Goal: Information Seeking & Learning: Learn about a topic

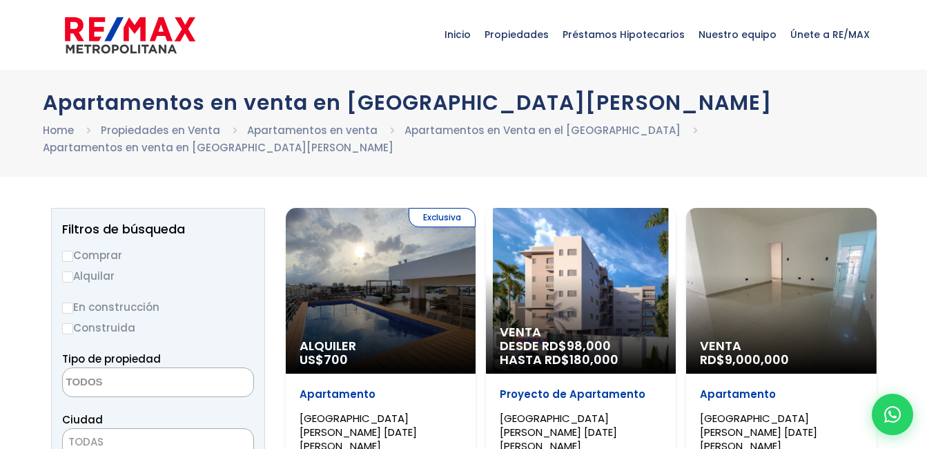
select select
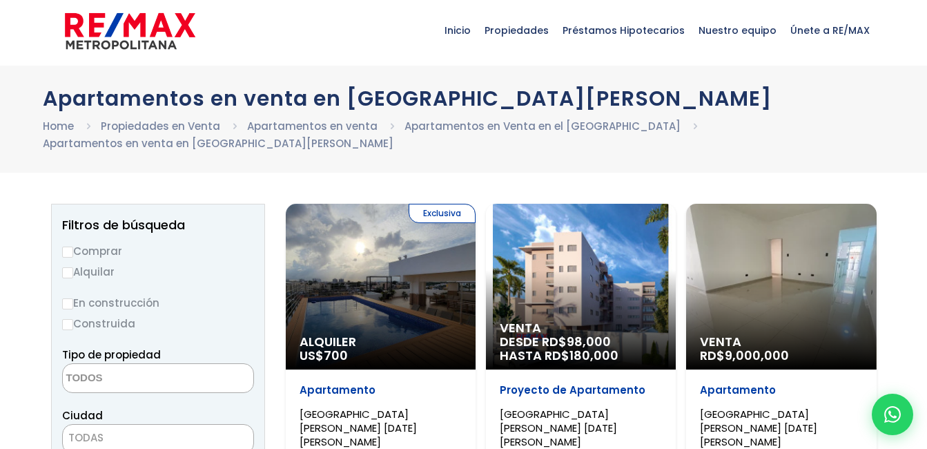
scroll to position [69, 0]
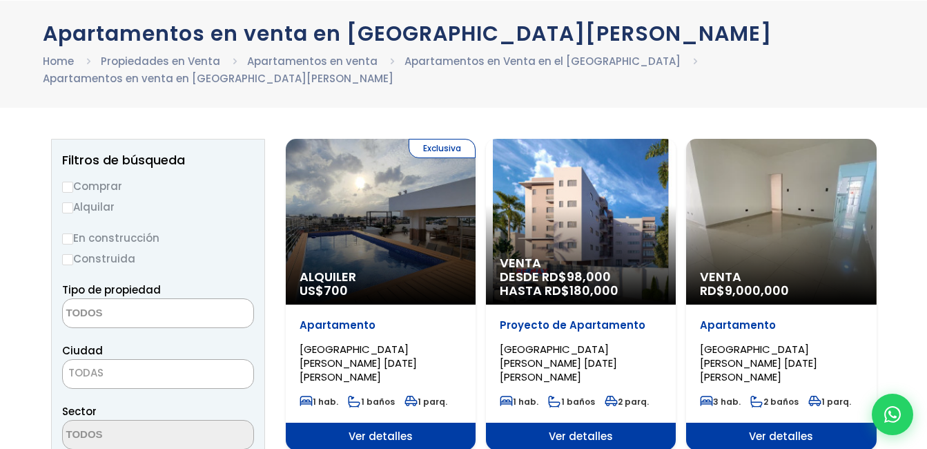
click at [769, 282] on span "9,000,000" at bounding box center [757, 290] width 64 height 17
click at [729, 342] on span "LOS RÍOS, SANTO DOMINGO DE GUZMÁN" at bounding box center [758, 363] width 117 height 42
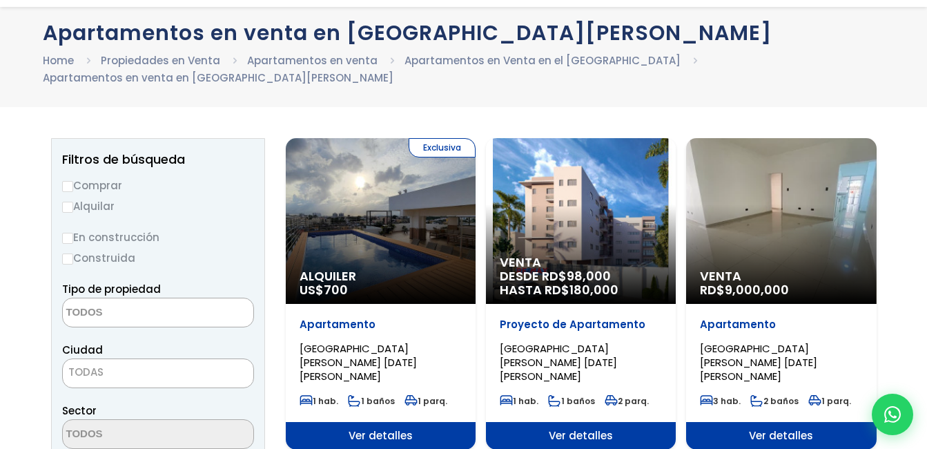
scroll to position [138, 0]
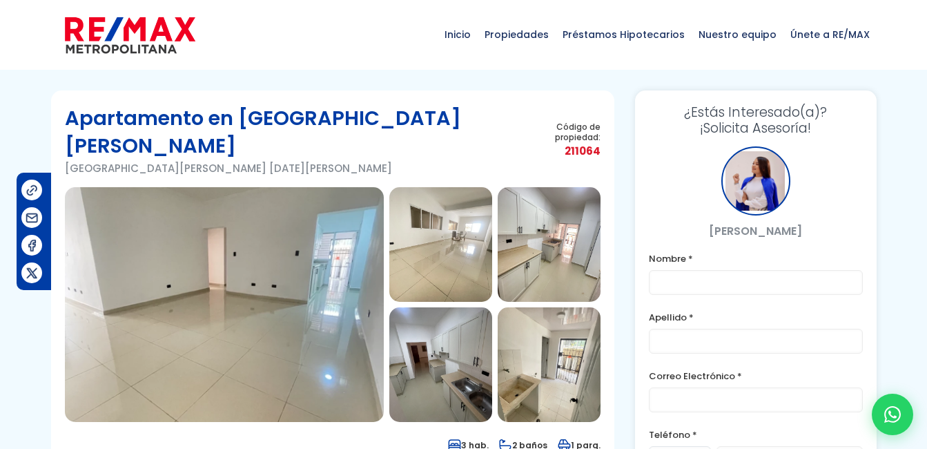
click at [256, 286] on img at bounding box center [224, 304] width 319 height 235
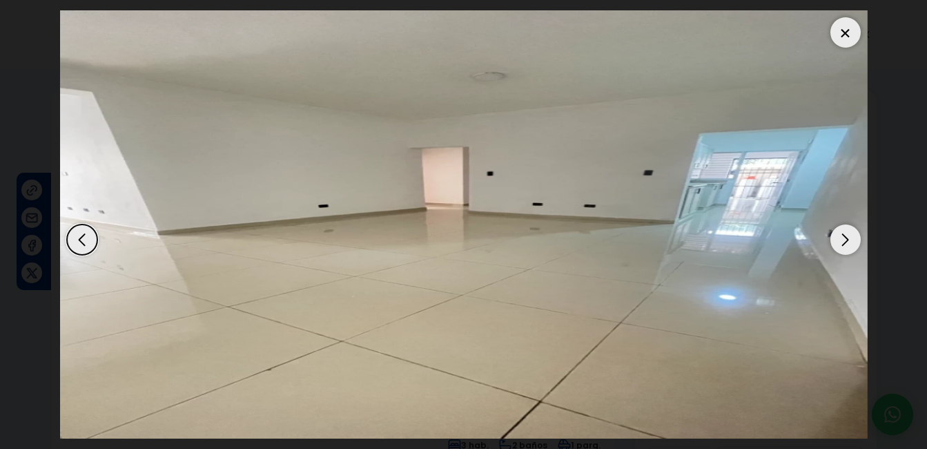
click at [843, 242] on div "Next slide" at bounding box center [845, 239] width 30 height 30
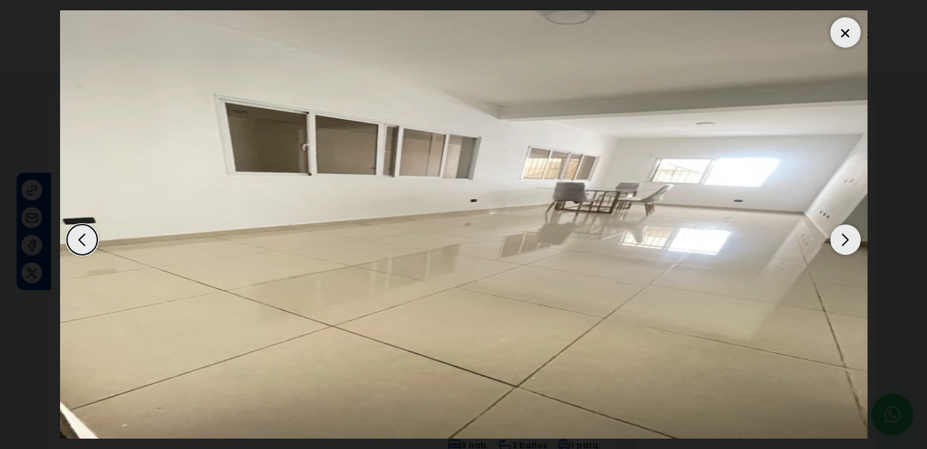
click at [843, 242] on div "Next slide" at bounding box center [845, 239] width 30 height 30
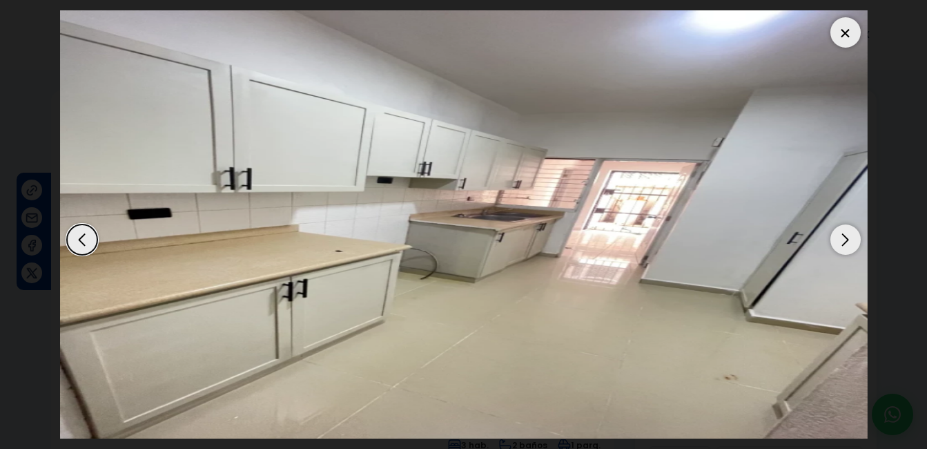
click at [841, 242] on div "Next slide" at bounding box center [845, 239] width 30 height 30
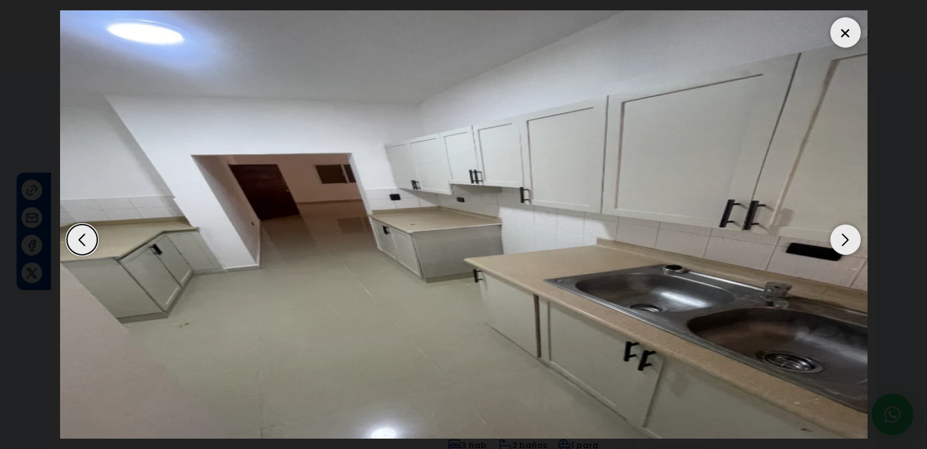
click at [841, 242] on div "Next slide" at bounding box center [845, 239] width 30 height 30
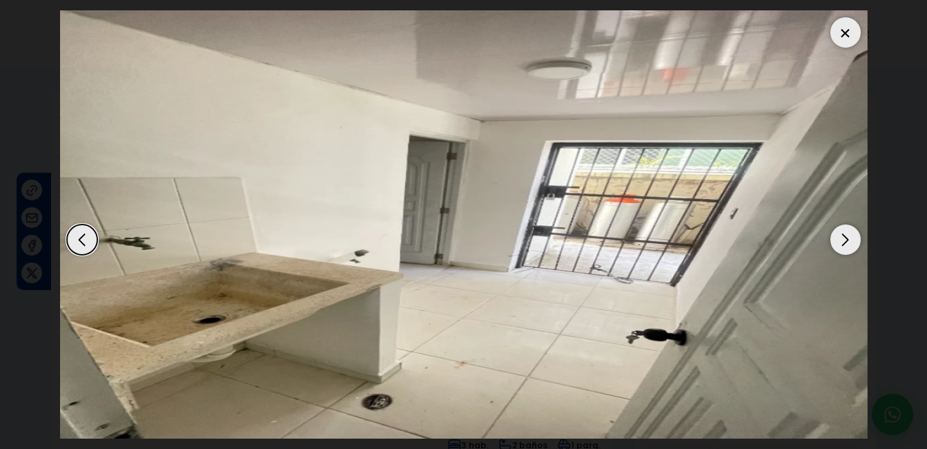
click at [840, 242] on div "Next slide" at bounding box center [845, 239] width 30 height 30
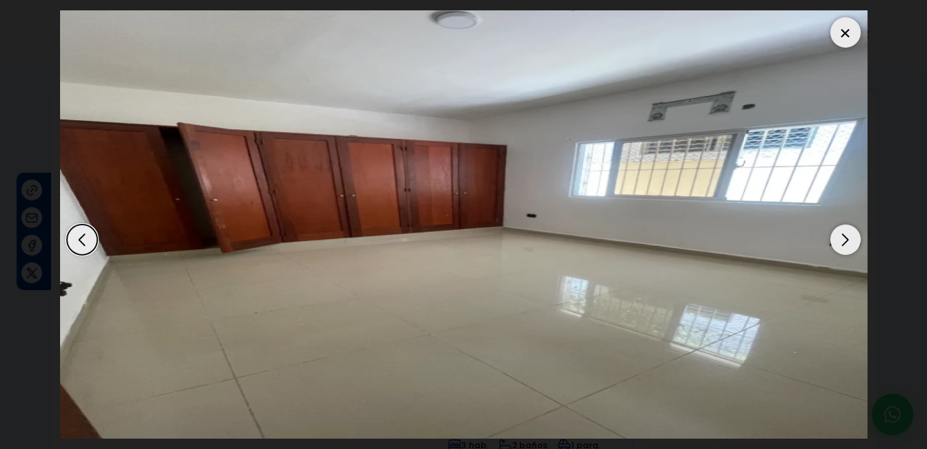
click at [840, 242] on div "Next slide" at bounding box center [845, 239] width 30 height 30
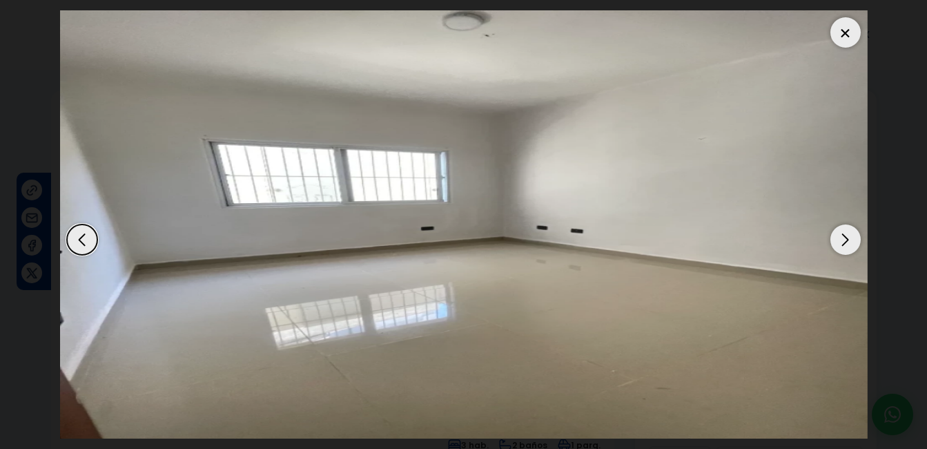
click at [837, 242] on div "Next slide" at bounding box center [845, 239] width 30 height 30
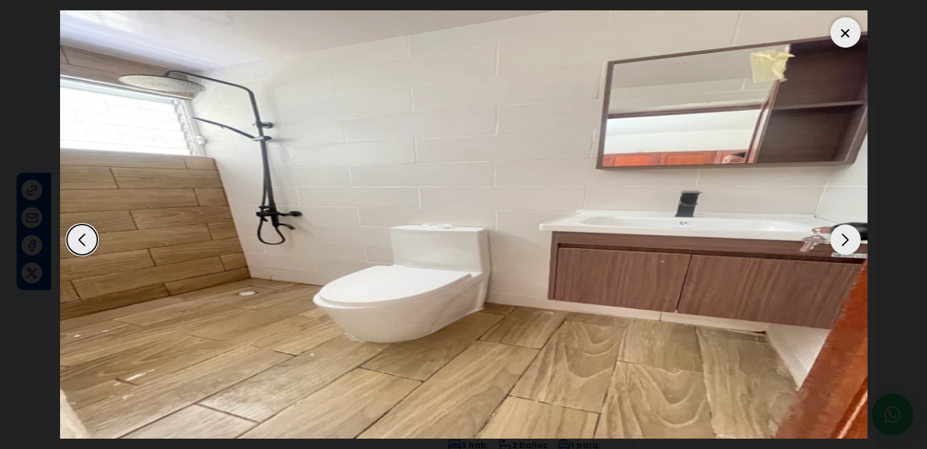
click at [836, 242] on div "Next slide" at bounding box center [845, 239] width 30 height 30
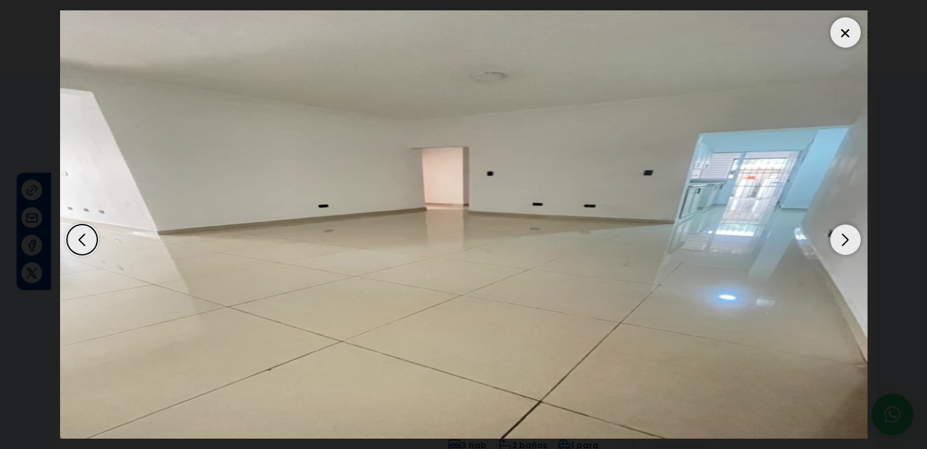
click at [836, 242] on div "Next slide" at bounding box center [845, 239] width 30 height 30
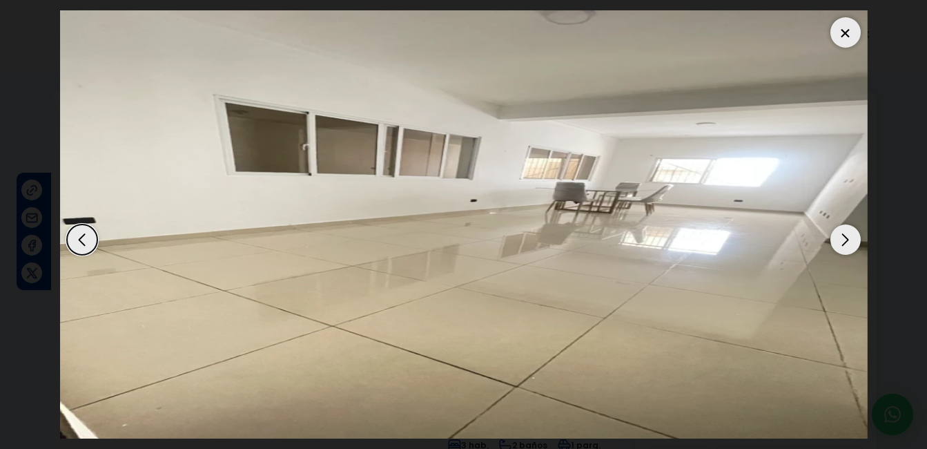
click at [839, 34] on div at bounding box center [845, 32] width 30 height 30
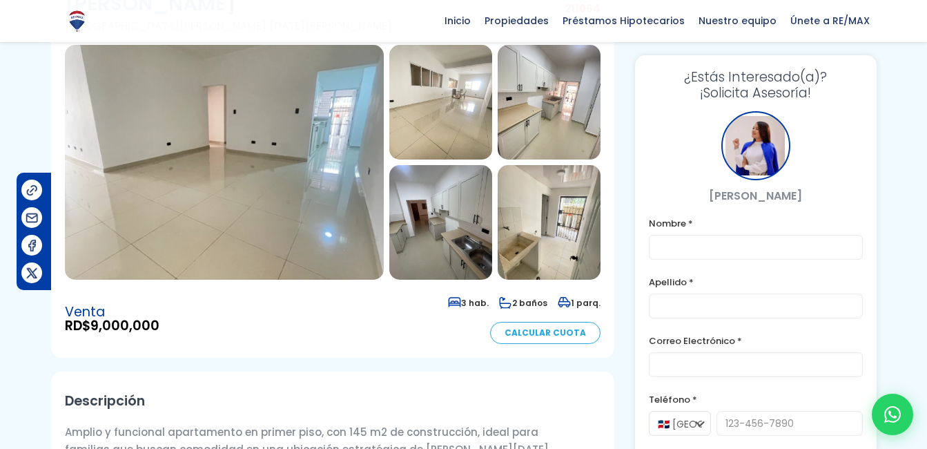
scroll to position [69, 0]
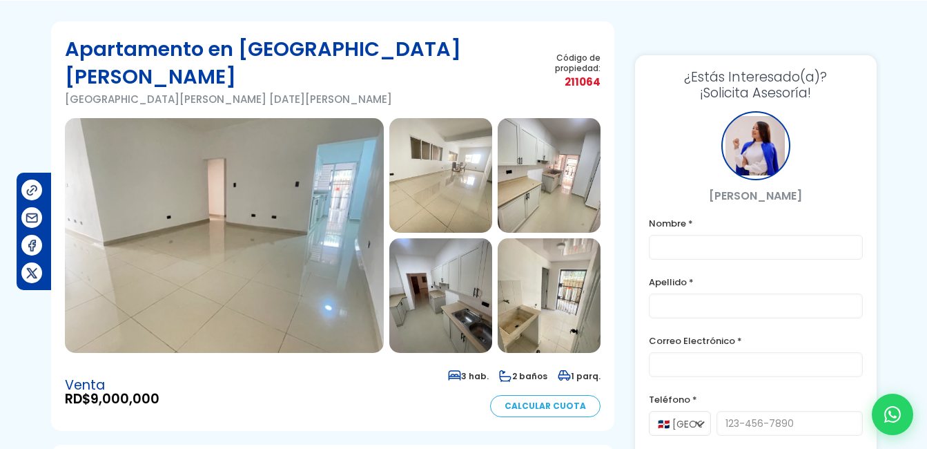
click at [555, 280] on img at bounding box center [549, 295] width 103 height 115
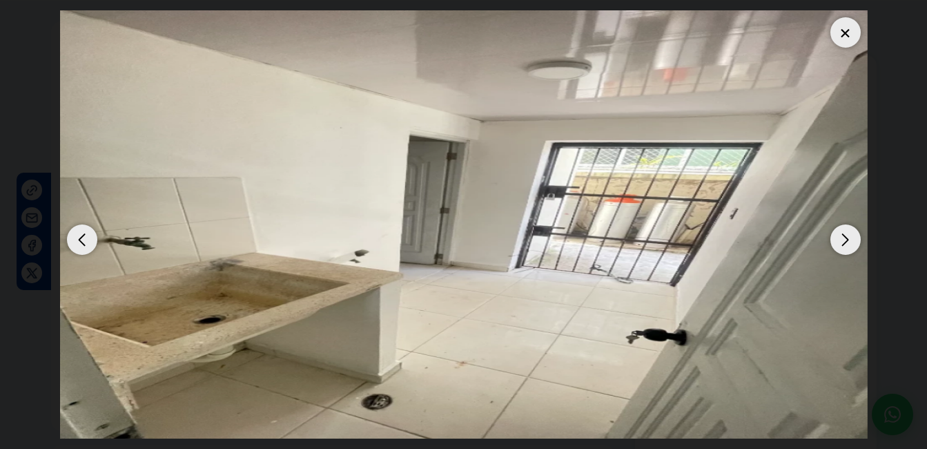
click at [849, 28] on div at bounding box center [845, 32] width 30 height 30
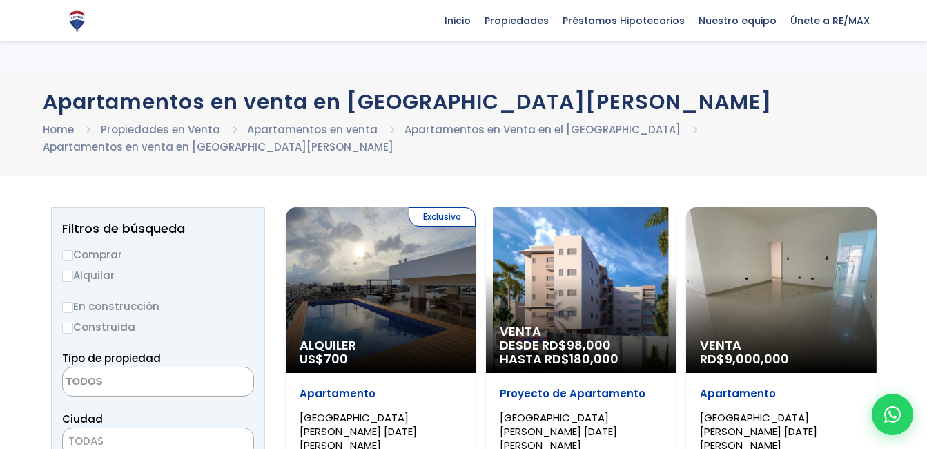
select select
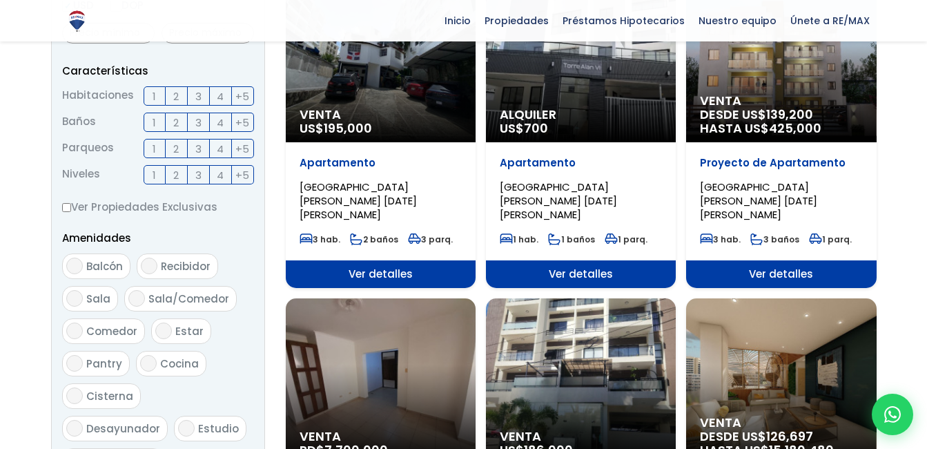
scroll to position [621, 0]
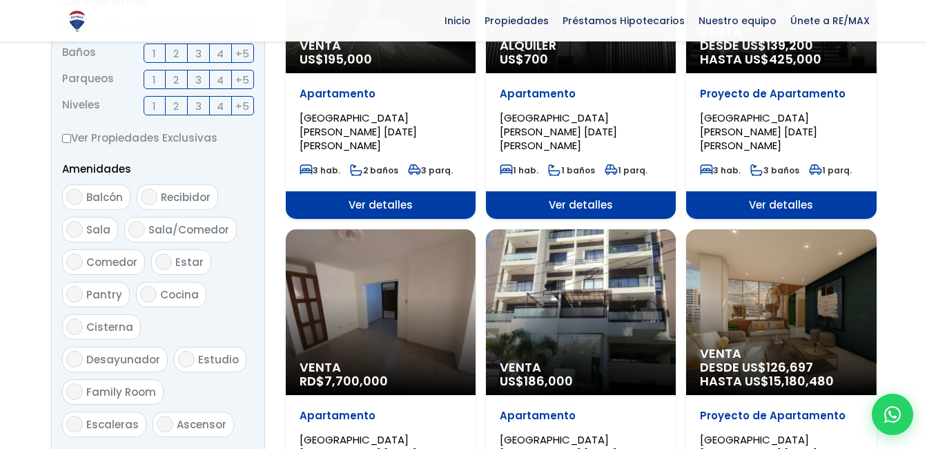
click at [378, 306] on div "Venta RD$ 7,700,000" at bounding box center [381, 312] width 190 height 166
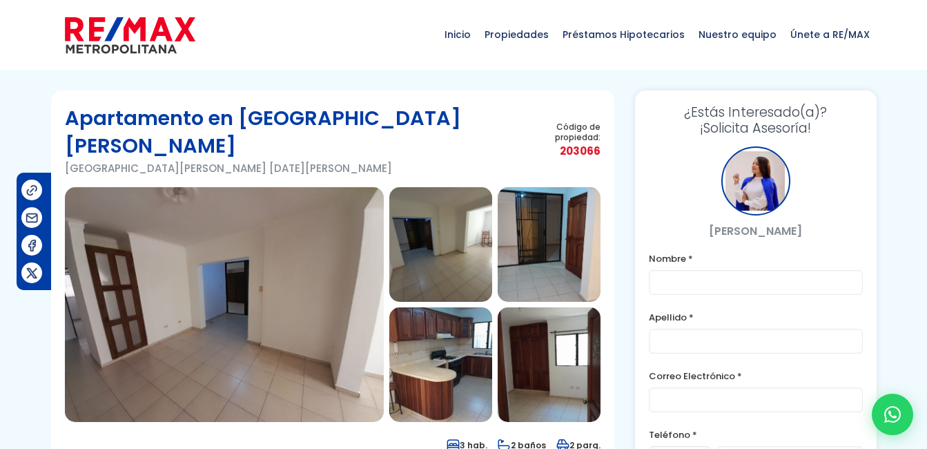
click at [287, 275] on img at bounding box center [224, 304] width 319 height 235
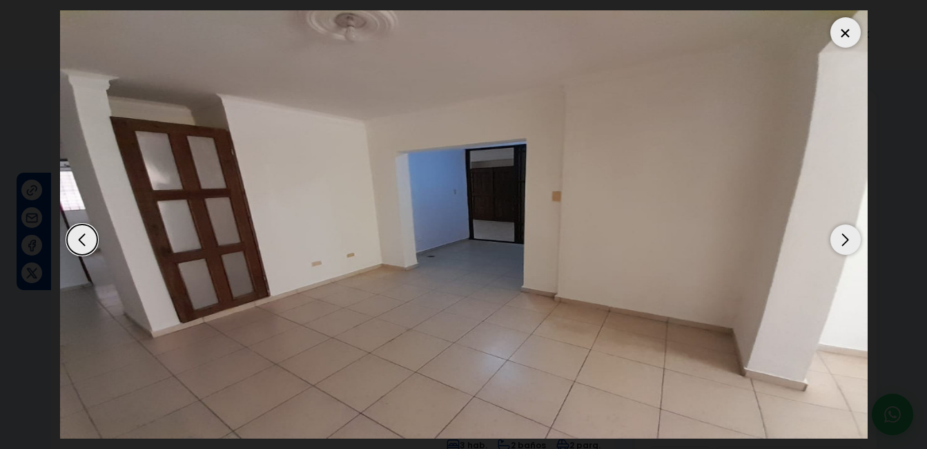
click at [287, 275] on img "1 / 15" at bounding box center [463, 224] width 807 height 428
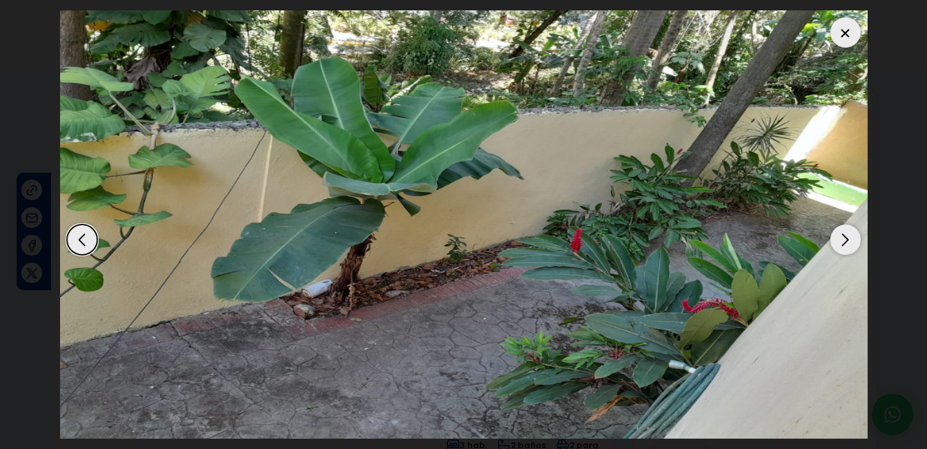
click at [843, 237] on div "Next slide" at bounding box center [845, 239] width 30 height 30
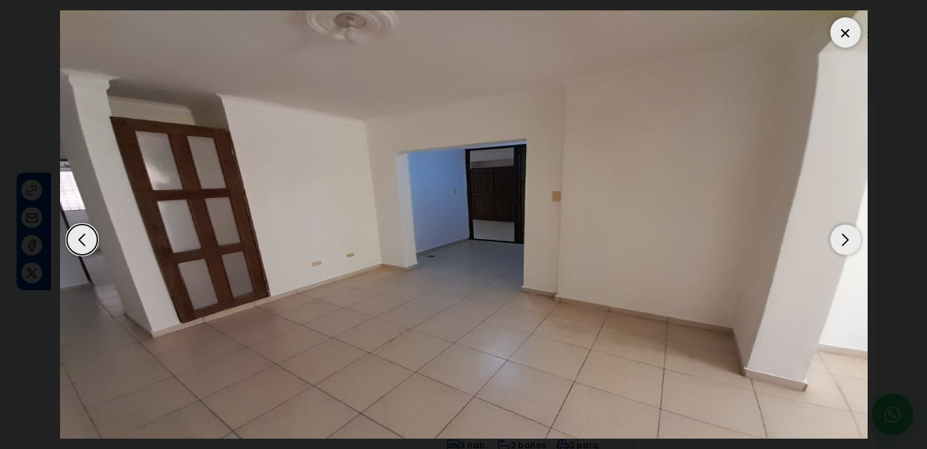
click at [843, 237] on div "Next slide" at bounding box center [845, 239] width 30 height 30
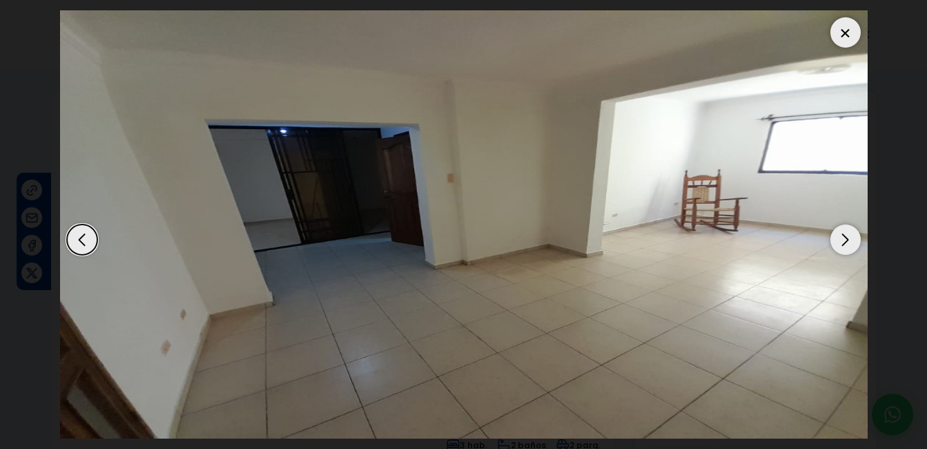
click at [843, 237] on div "Next slide" at bounding box center [845, 239] width 30 height 30
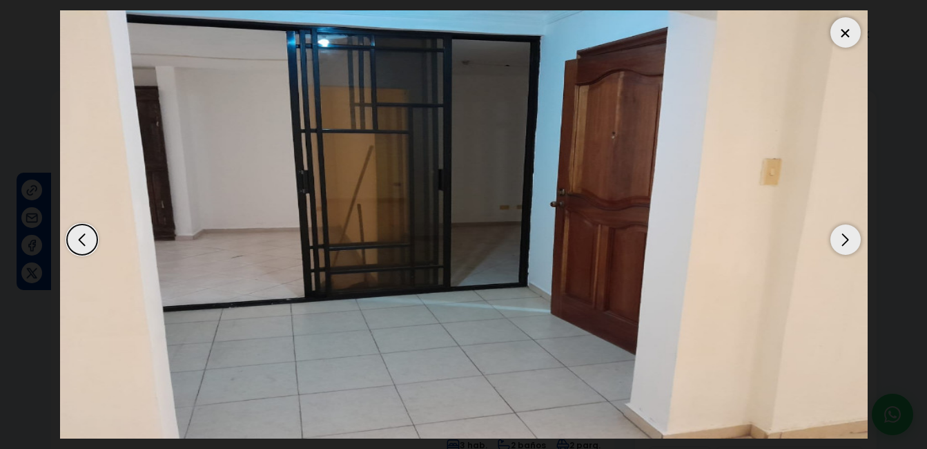
click at [843, 237] on div "Next slide" at bounding box center [845, 239] width 30 height 30
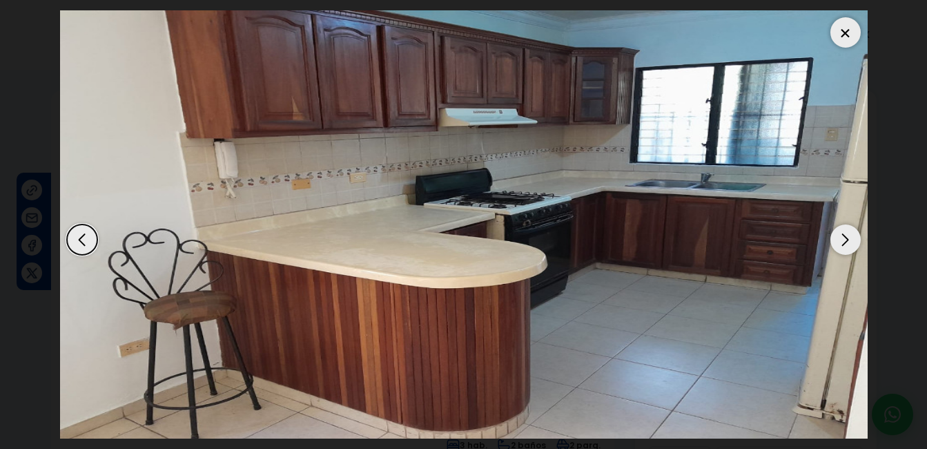
click at [843, 237] on div "Next slide" at bounding box center [845, 239] width 30 height 30
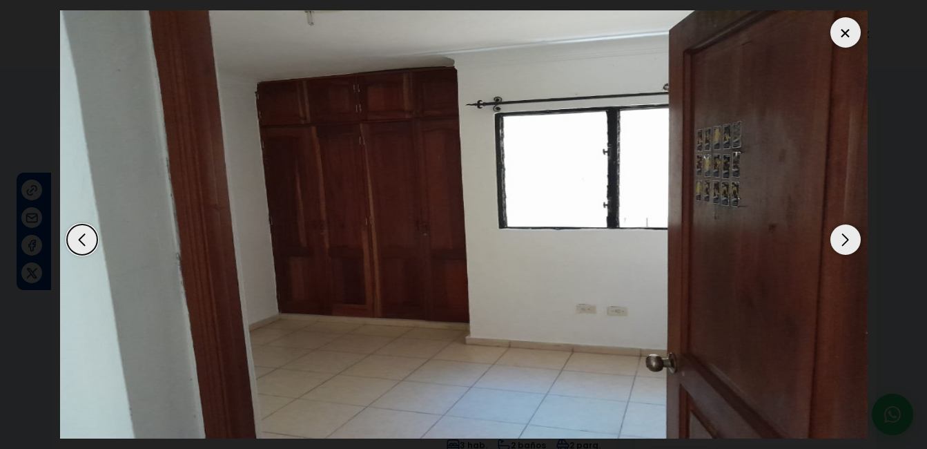
click at [843, 237] on div "Next slide" at bounding box center [845, 239] width 30 height 30
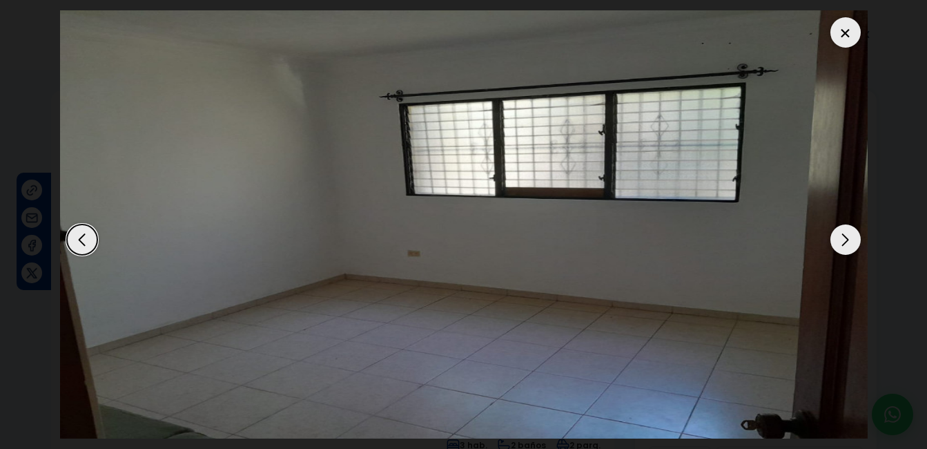
click at [843, 237] on div "Next slide" at bounding box center [845, 239] width 30 height 30
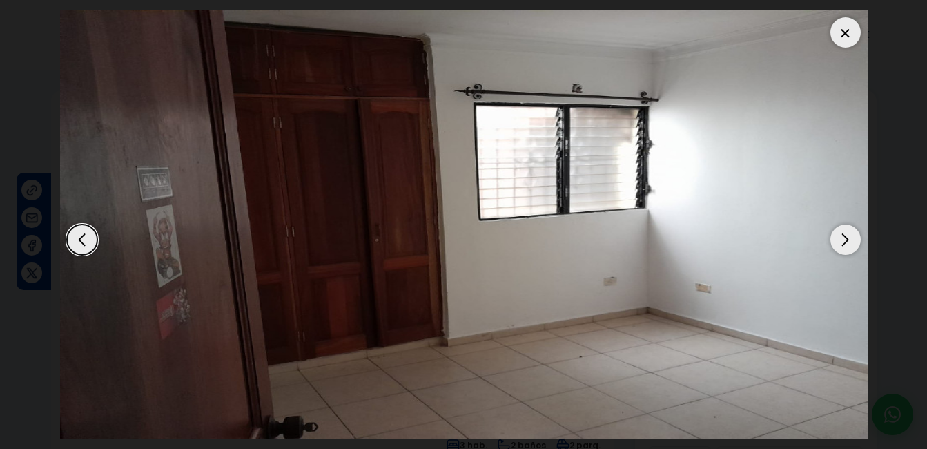
click at [843, 237] on div "Next slide" at bounding box center [845, 239] width 30 height 30
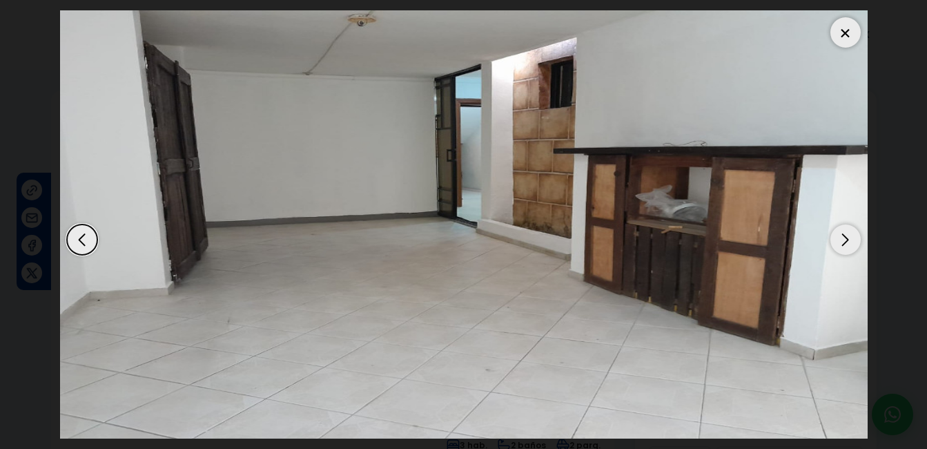
click at [845, 237] on div "Next slide" at bounding box center [845, 239] width 30 height 30
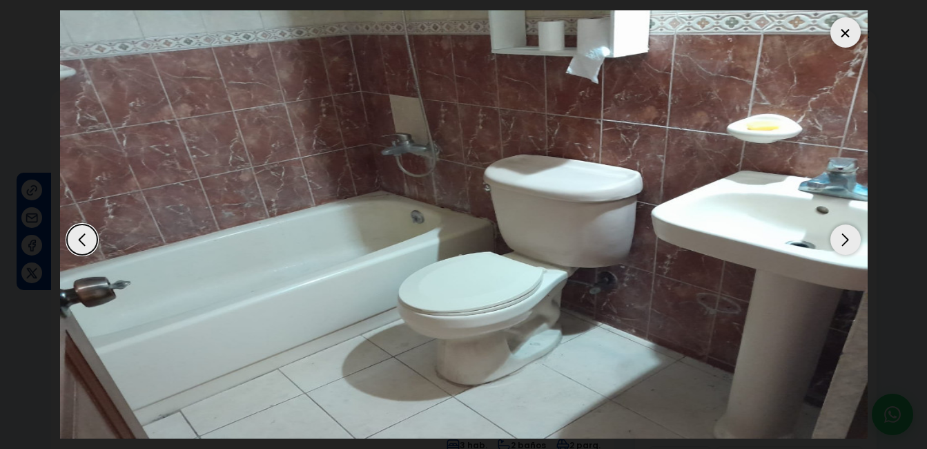
click at [845, 242] on div "Next slide" at bounding box center [845, 239] width 30 height 30
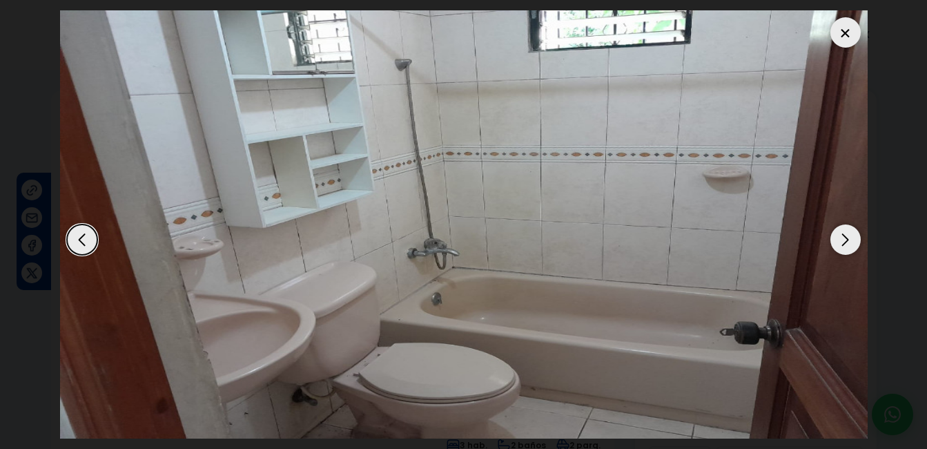
click at [846, 242] on div "Next slide" at bounding box center [845, 239] width 30 height 30
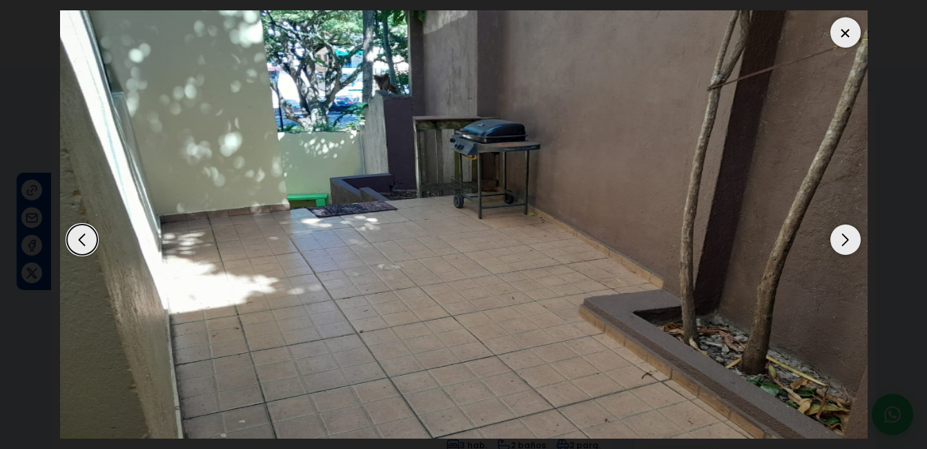
click at [847, 240] on div "Next slide" at bounding box center [845, 239] width 30 height 30
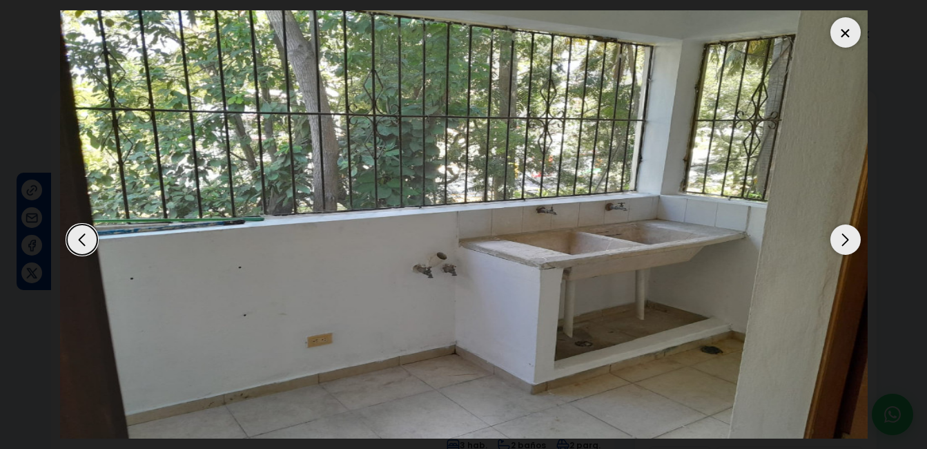
click at [847, 239] on div "Next slide" at bounding box center [845, 239] width 30 height 30
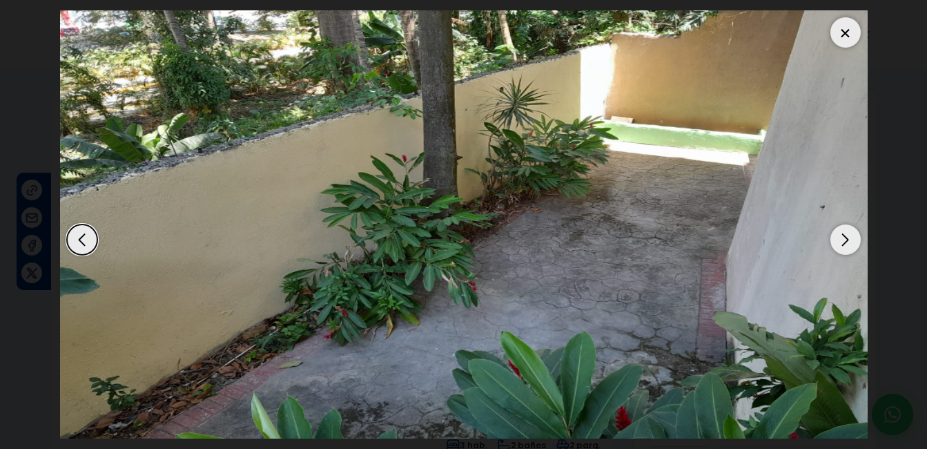
click at [844, 238] on div "Next slide" at bounding box center [845, 239] width 30 height 30
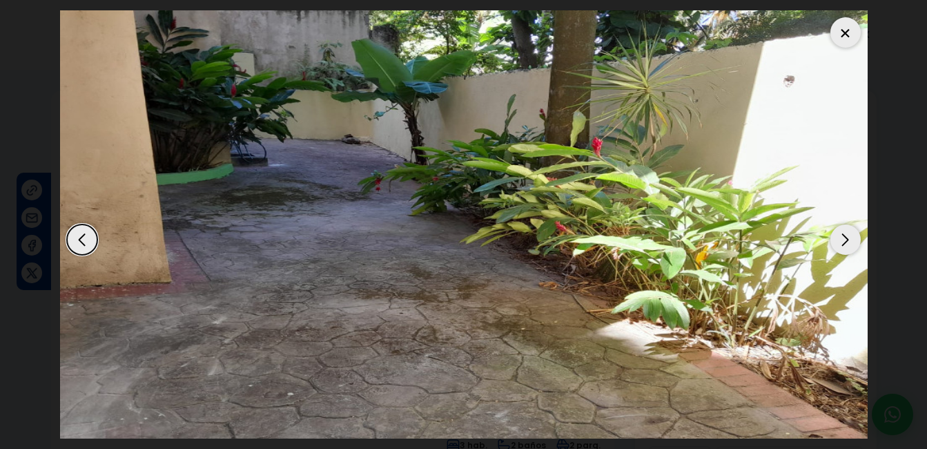
click at [844, 238] on div "Next slide" at bounding box center [845, 239] width 30 height 30
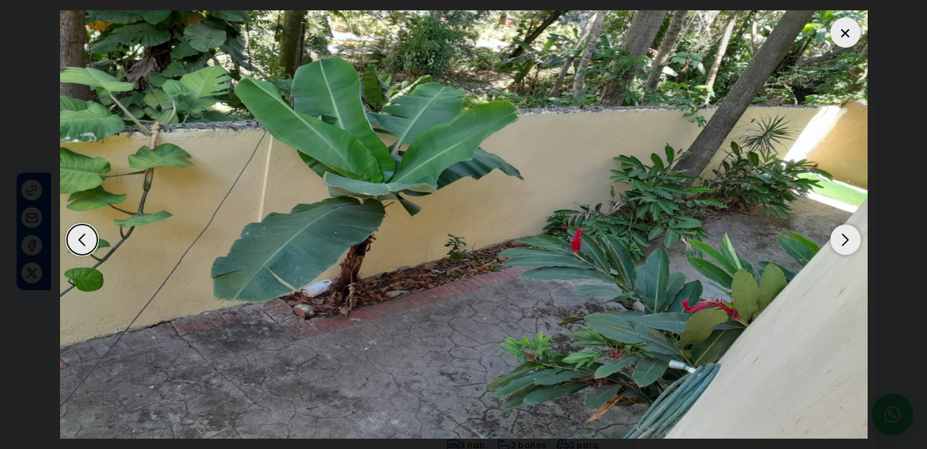
click at [844, 238] on div "Next slide" at bounding box center [845, 239] width 30 height 30
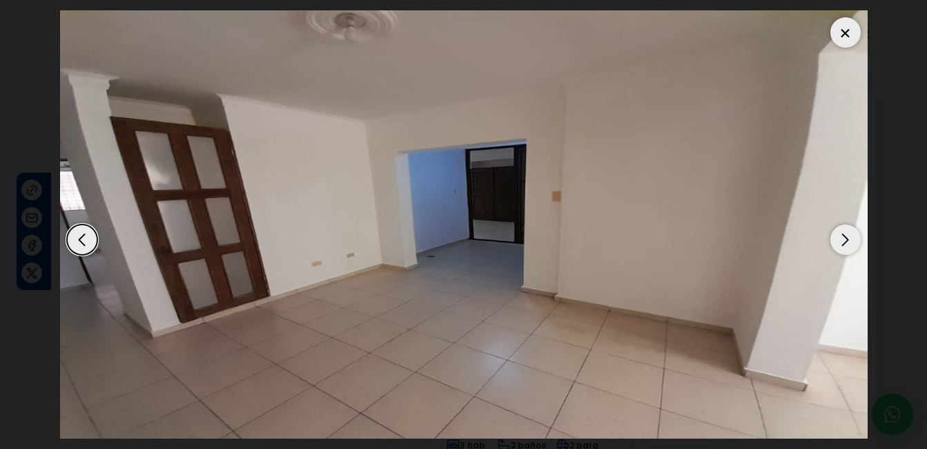
click at [844, 237] on div "Next slide" at bounding box center [845, 239] width 30 height 30
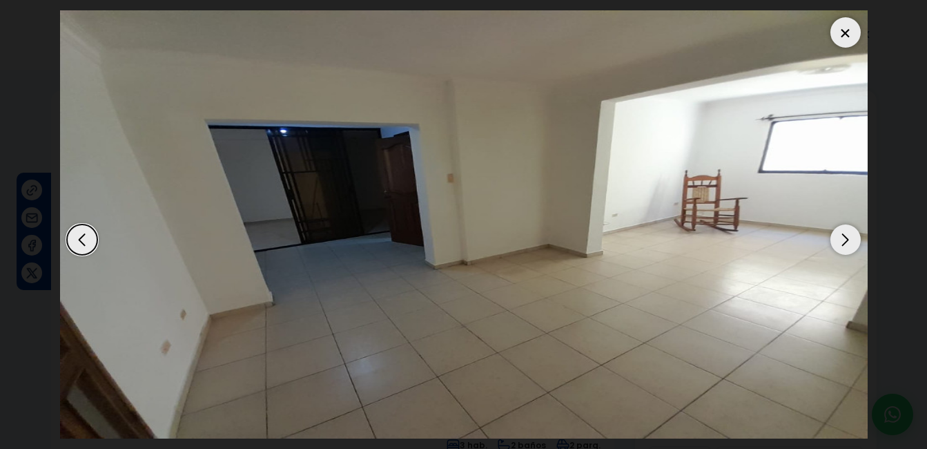
click at [844, 237] on div "Next slide" at bounding box center [845, 239] width 30 height 30
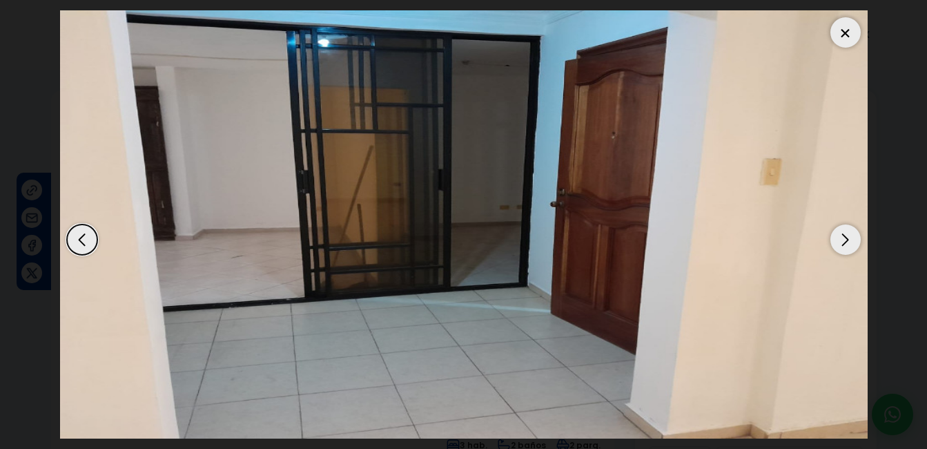
click at [844, 237] on div "Next slide" at bounding box center [845, 239] width 30 height 30
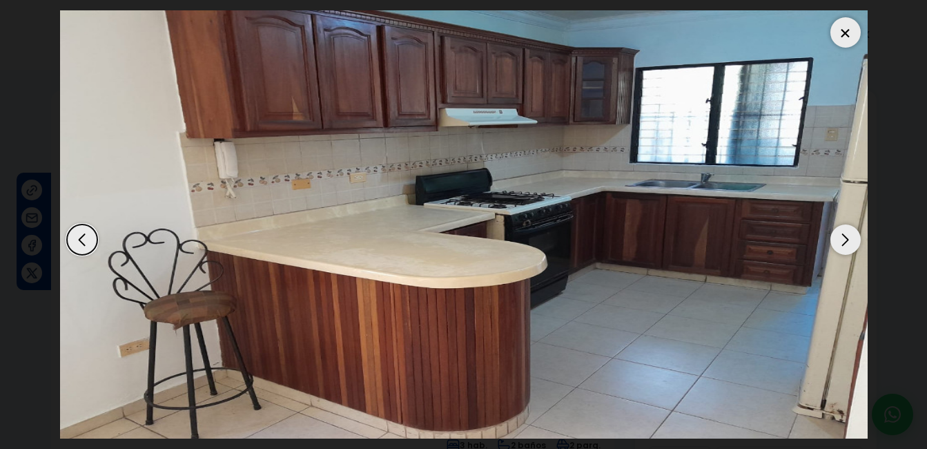
click at [844, 237] on div "Next slide" at bounding box center [845, 239] width 30 height 30
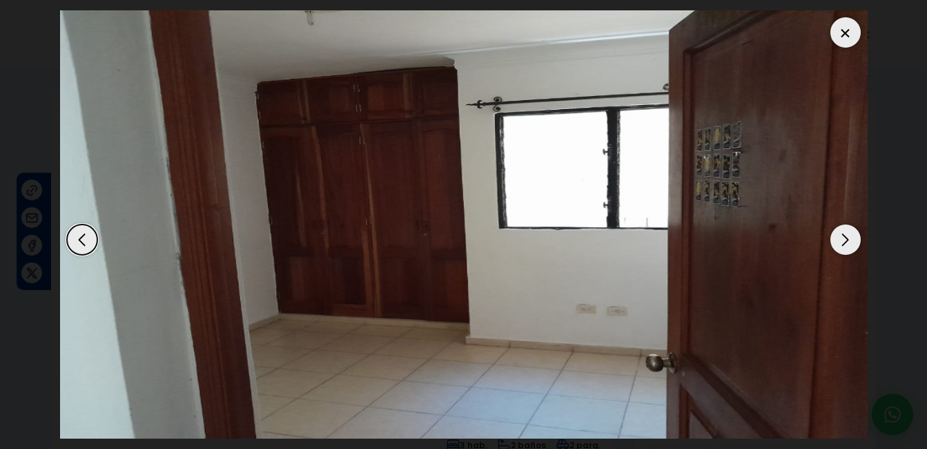
click at [848, 31] on div at bounding box center [845, 32] width 30 height 30
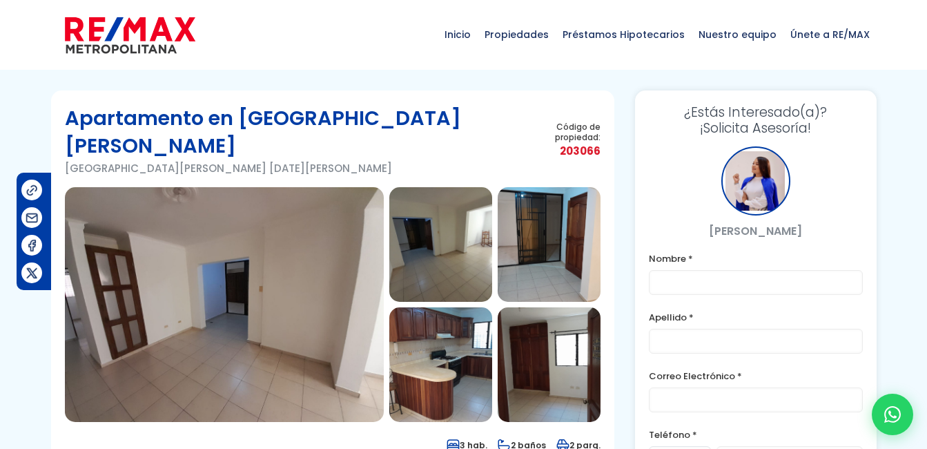
click at [249, 258] on img at bounding box center [224, 304] width 319 height 235
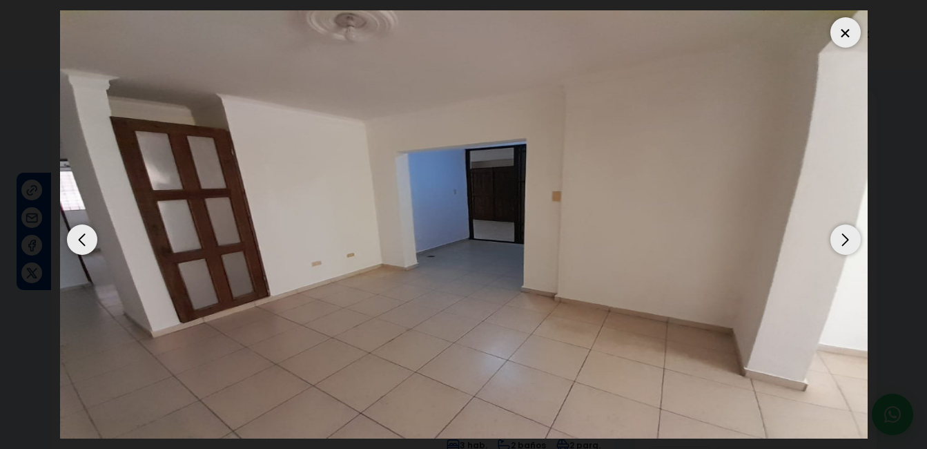
click at [843, 242] on div "Next slide" at bounding box center [845, 239] width 30 height 30
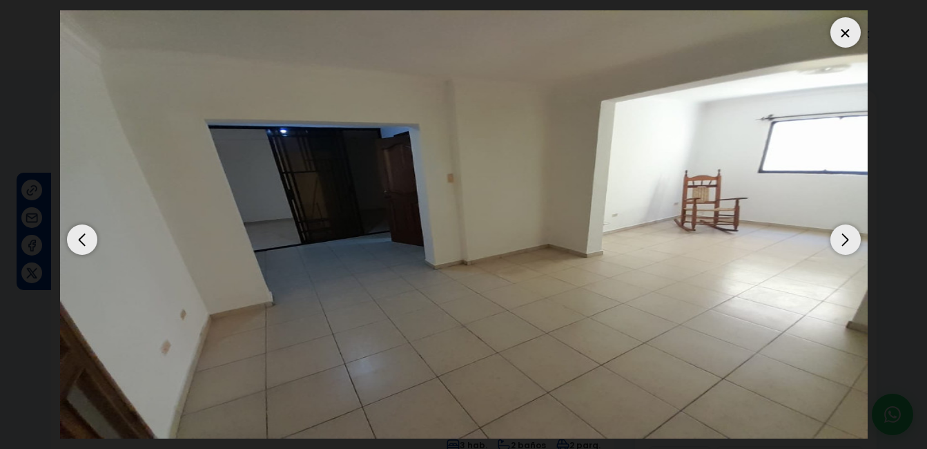
click at [843, 242] on div "Next slide" at bounding box center [845, 239] width 30 height 30
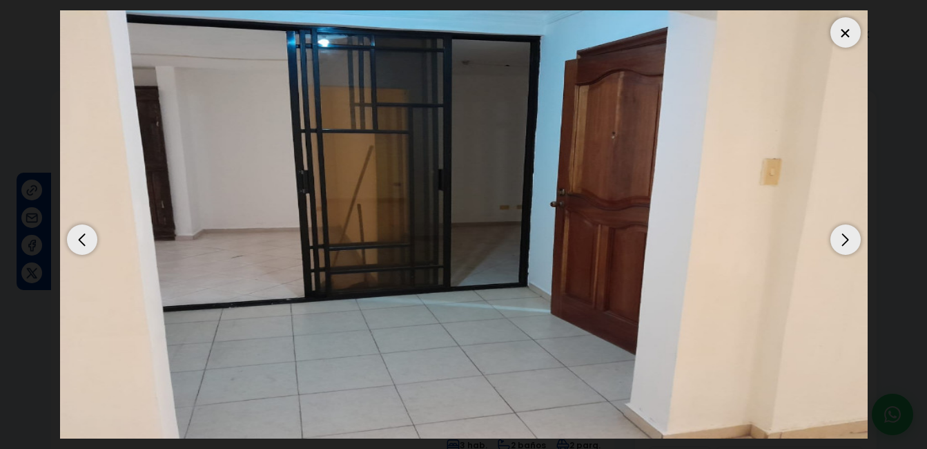
click at [843, 242] on div "Next slide" at bounding box center [845, 239] width 30 height 30
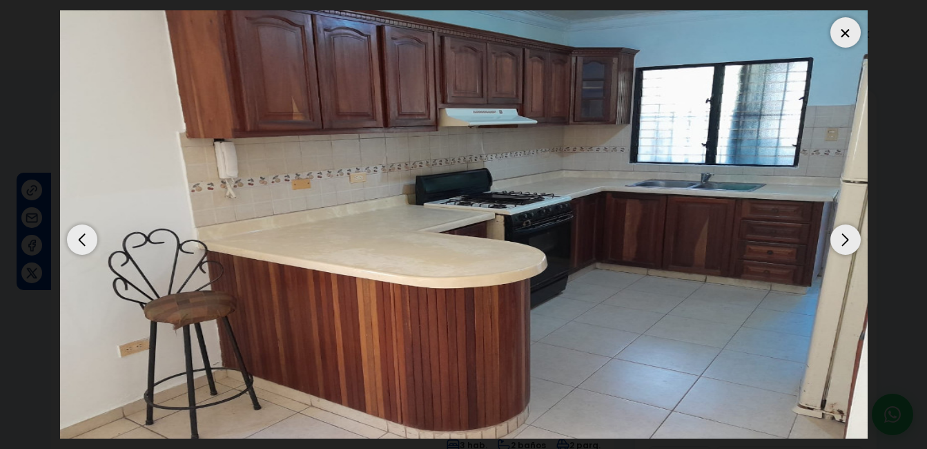
click at [843, 242] on div "Next slide" at bounding box center [845, 239] width 30 height 30
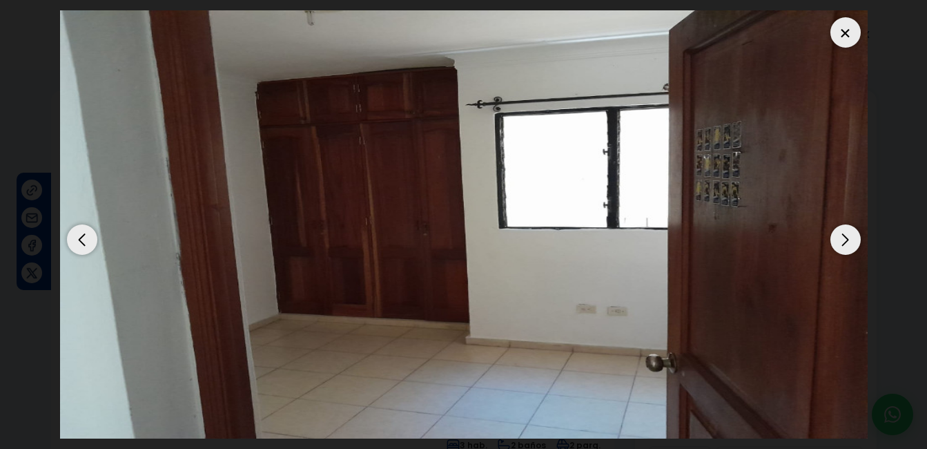
click at [843, 242] on div "Next slide" at bounding box center [845, 239] width 30 height 30
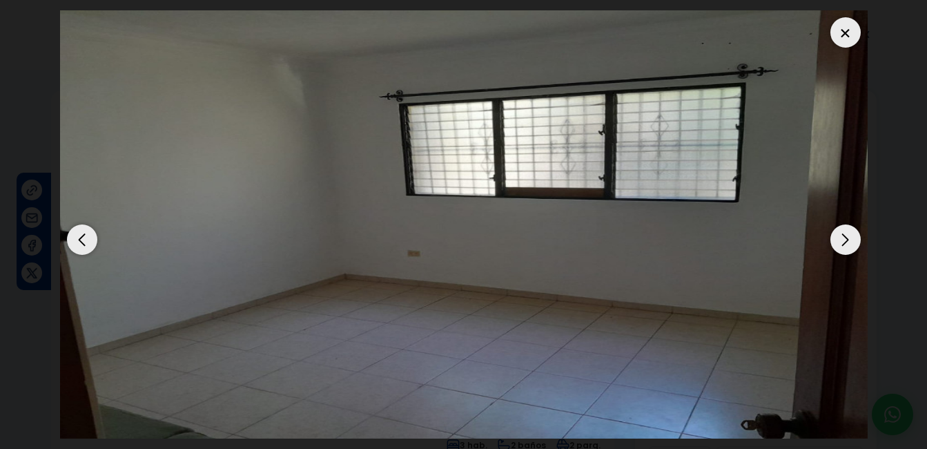
click at [843, 242] on div "Next slide" at bounding box center [845, 239] width 30 height 30
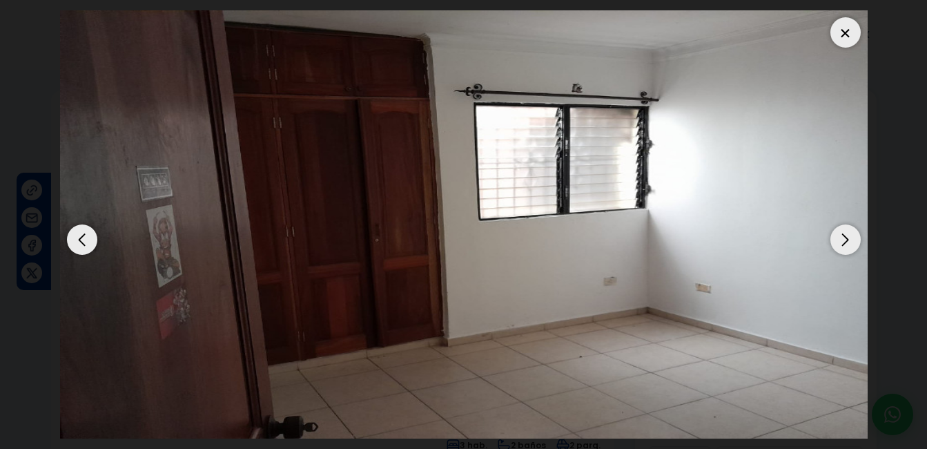
click at [843, 241] on div "Next slide" at bounding box center [845, 239] width 30 height 30
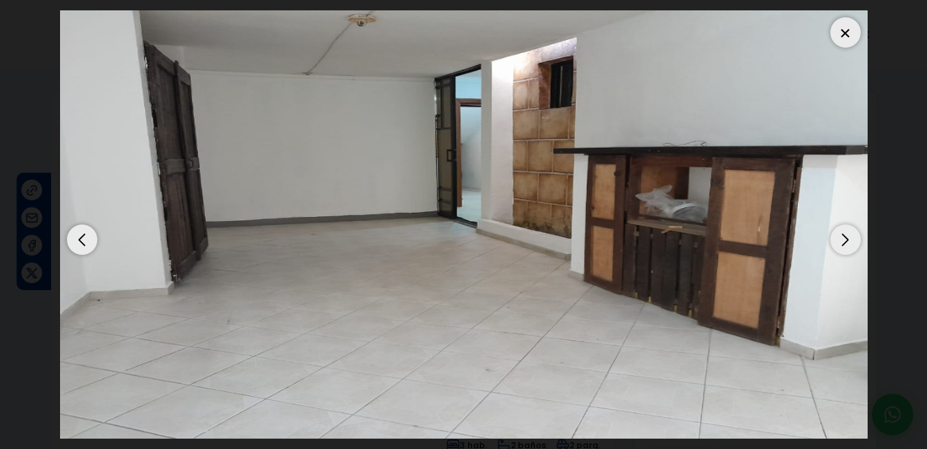
click at [843, 239] on div "Next slide" at bounding box center [845, 239] width 30 height 30
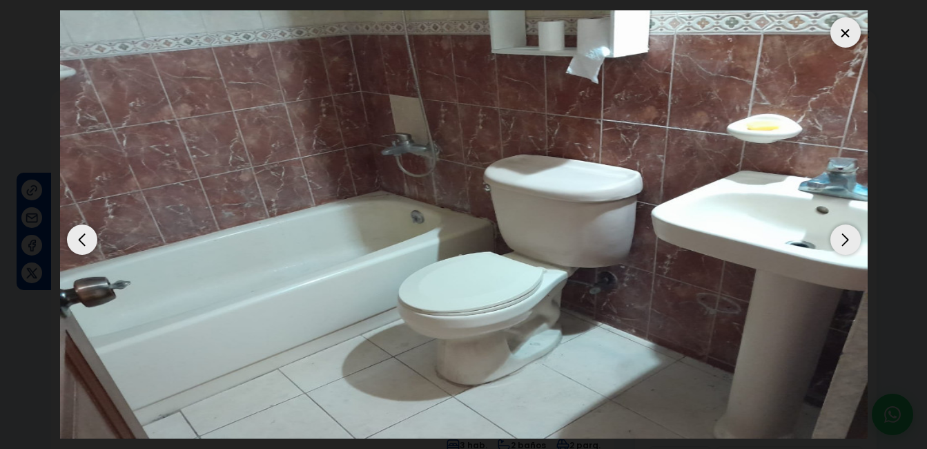
click at [843, 239] on div "Next slide" at bounding box center [845, 239] width 30 height 30
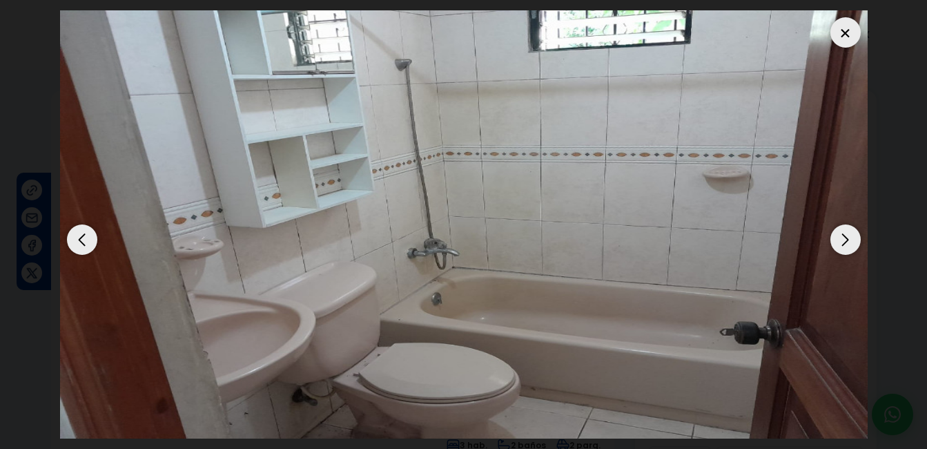
click at [843, 239] on div "Next slide" at bounding box center [845, 239] width 30 height 30
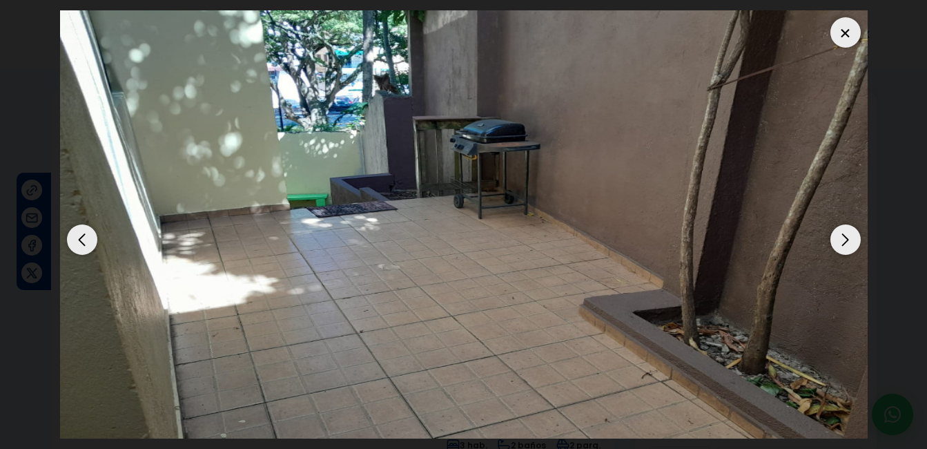
click at [845, 235] on div "Next slide" at bounding box center [845, 239] width 30 height 30
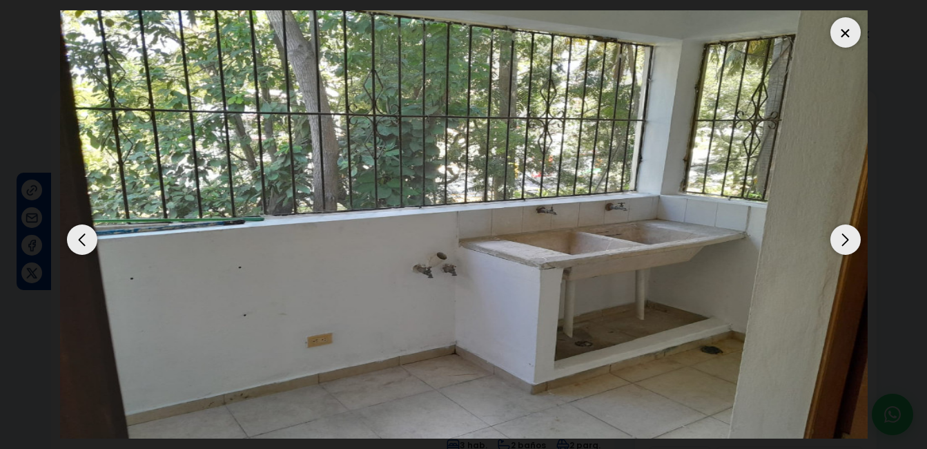
click at [845, 235] on div "Next slide" at bounding box center [845, 239] width 30 height 30
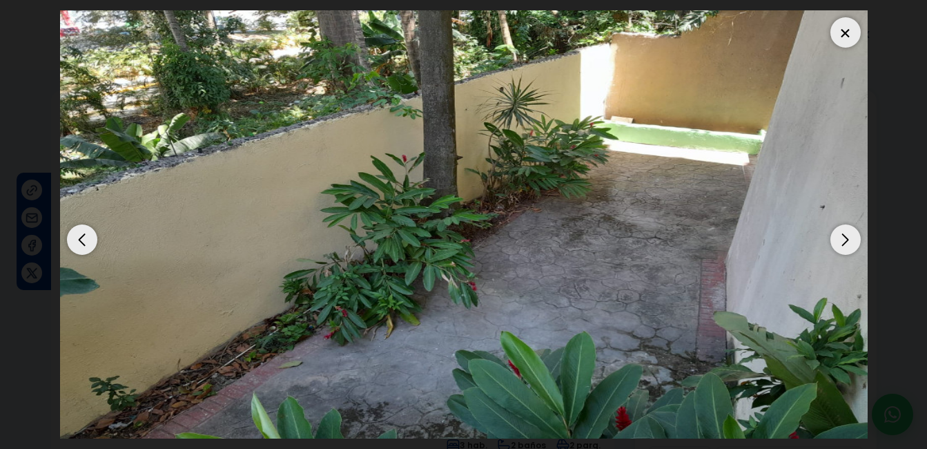
click at [852, 236] on div "Next slide" at bounding box center [845, 239] width 30 height 30
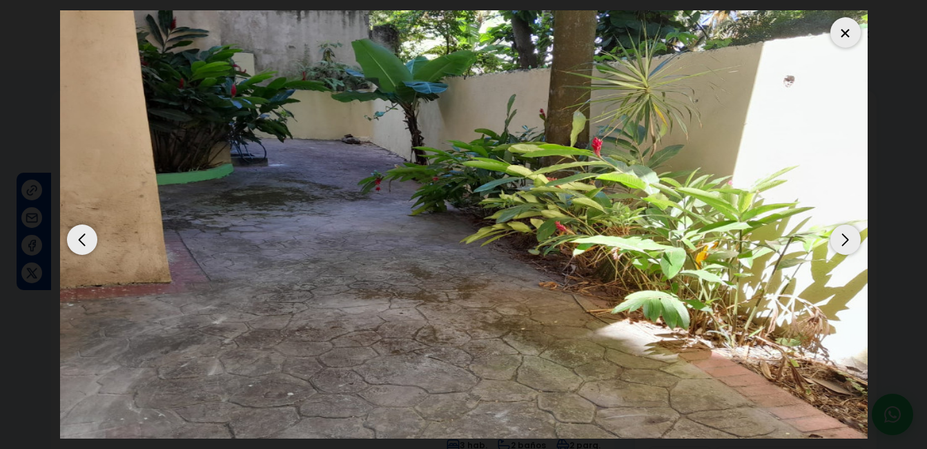
click at [849, 236] on div "Next slide" at bounding box center [845, 239] width 30 height 30
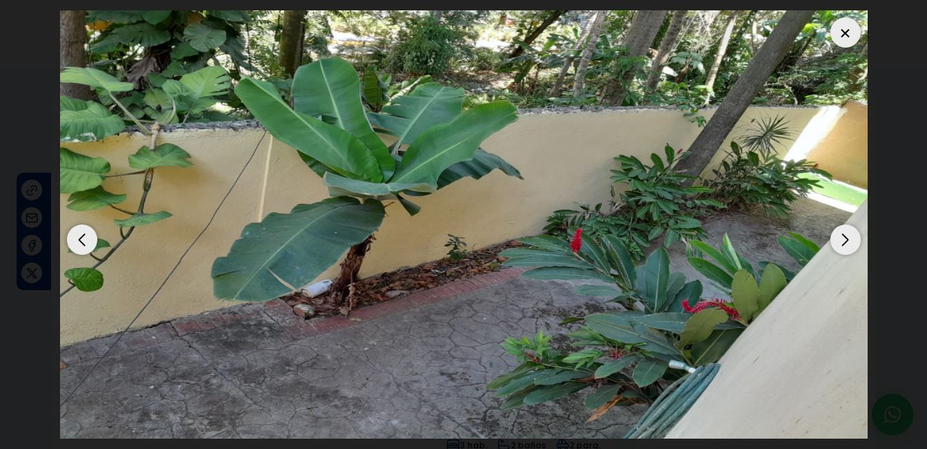
click at [849, 236] on div "Next slide" at bounding box center [845, 239] width 30 height 30
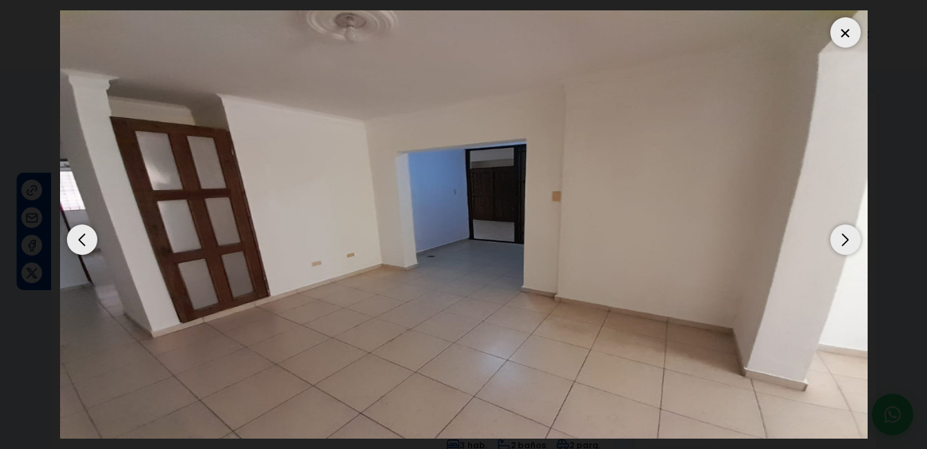
click at [845, 38] on div at bounding box center [845, 32] width 30 height 30
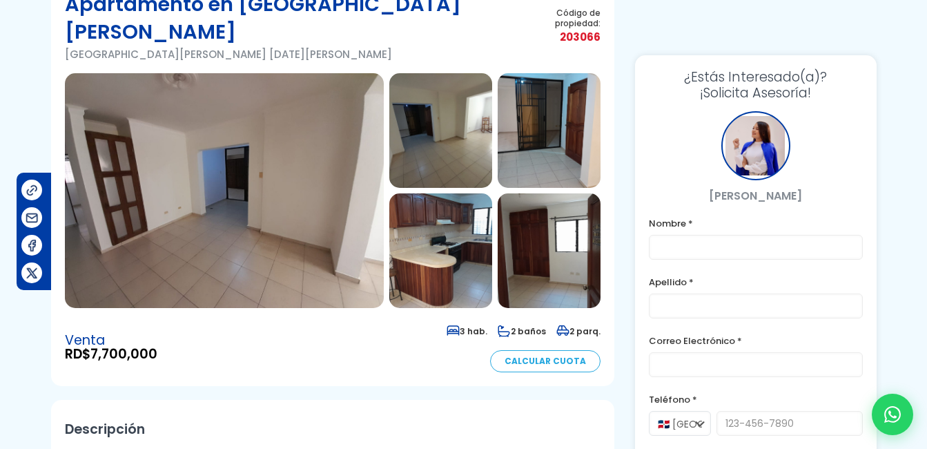
scroll to position [138, 0]
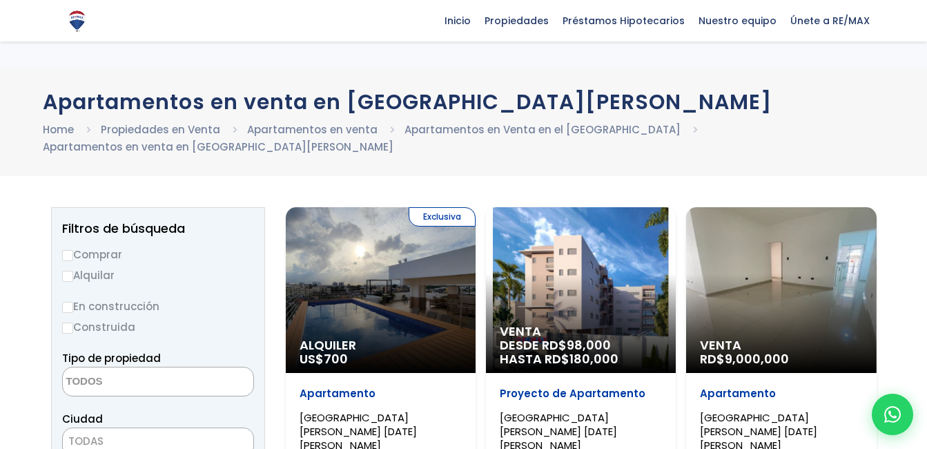
select select
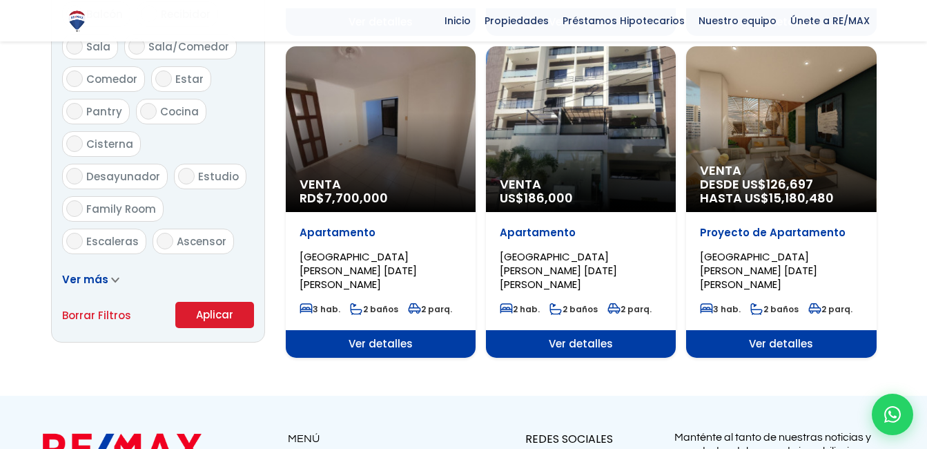
scroll to position [828, 0]
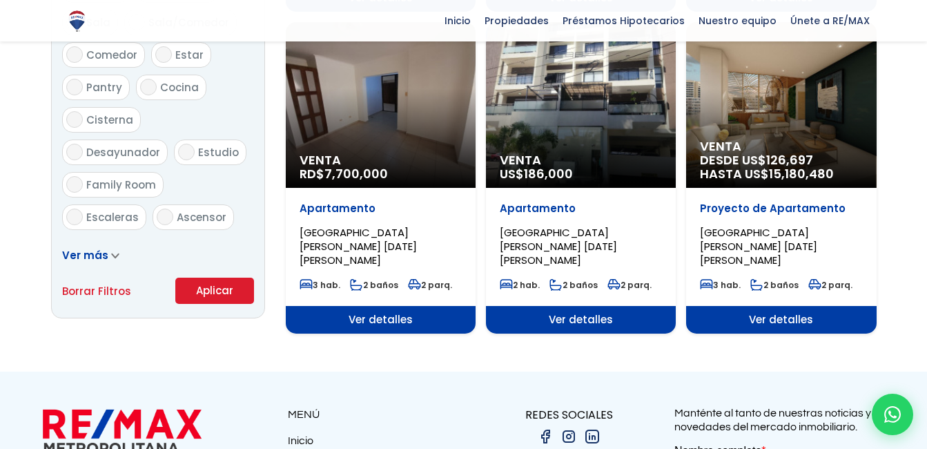
click at [403, 306] on span "Ver detalles" at bounding box center [381, 320] width 190 height 28
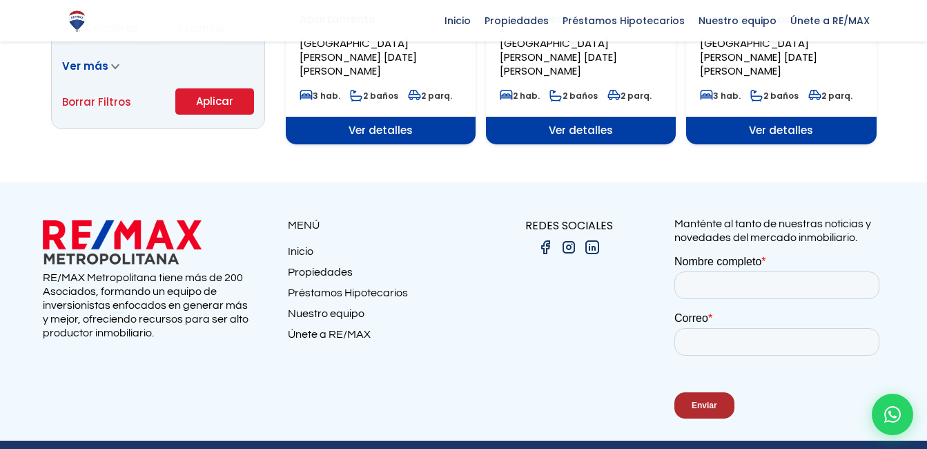
scroll to position [1025, 0]
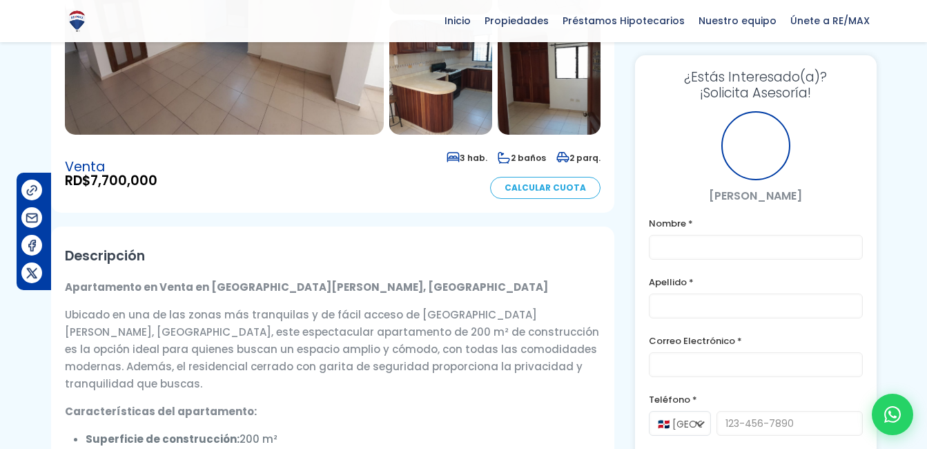
scroll to position [276, 0]
